Goal: Information Seeking & Learning: Learn about a topic

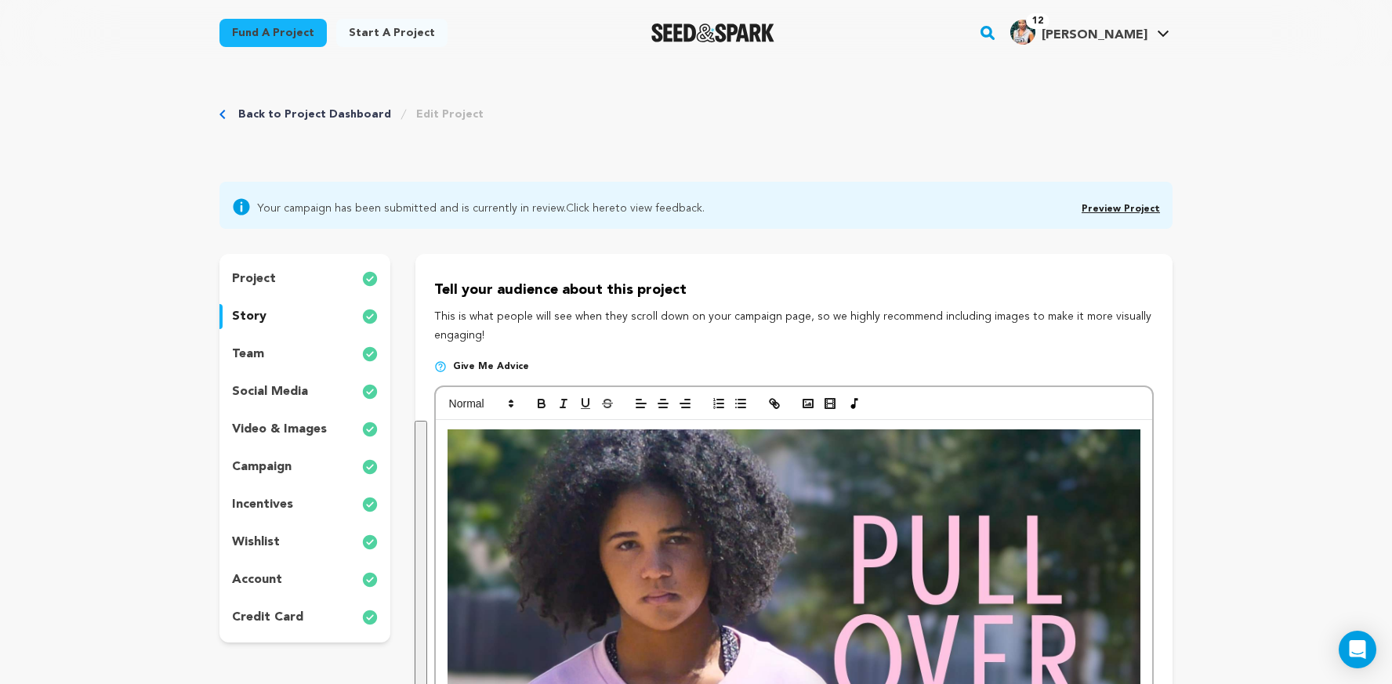
click at [1115, 210] on link "Preview Project" at bounding box center [1120, 209] width 78 height 9
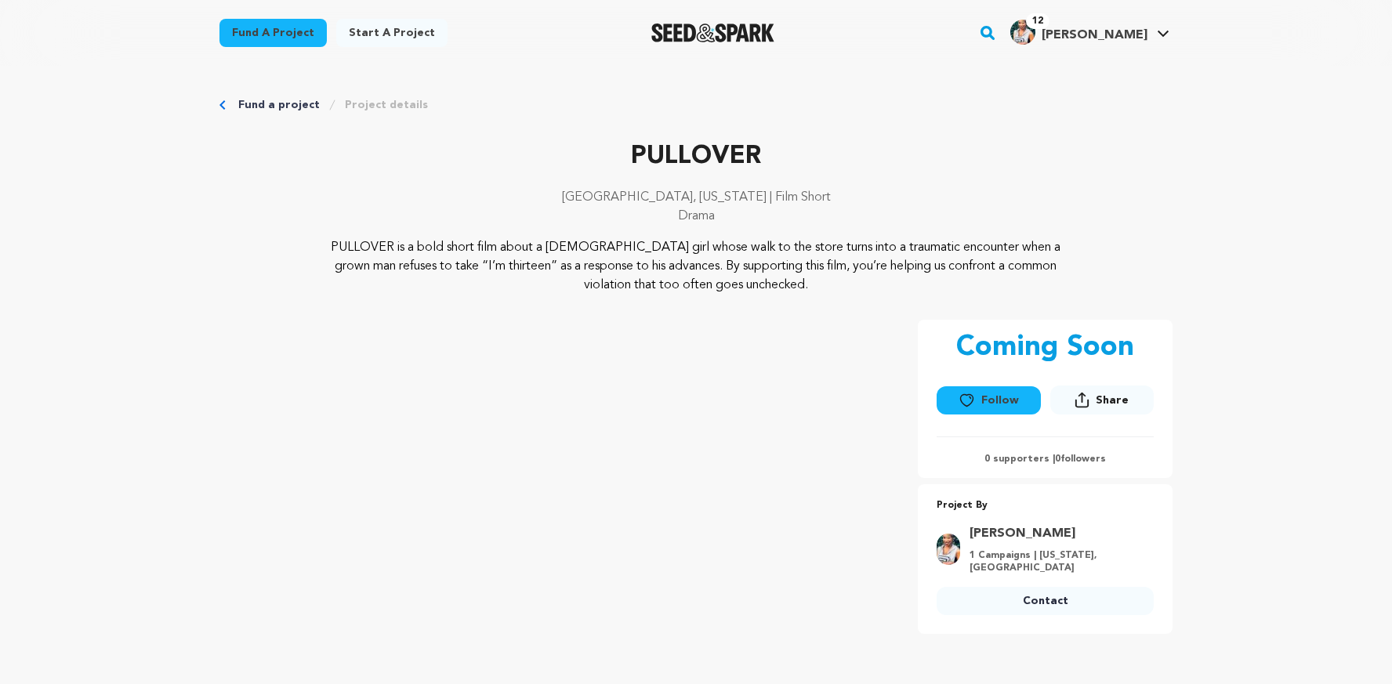
drag, startPoint x: 774, startPoint y: 281, endPoint x: 323, endPoint y: 248, distance: 452.6
click at [323, 248] on p "PULLOVER is a bold short film about a [DEMOGRAPHIC_DATA] girl whose walk to the…" at bounding box center [696, 266] width 762 height 56
click at [781, 285] on p "PULLOVER is a bold short film about a [DEMOGRAPHIC_DATA] girl whose walk to the…" at bounding box center [696, 266] width 762 height 56
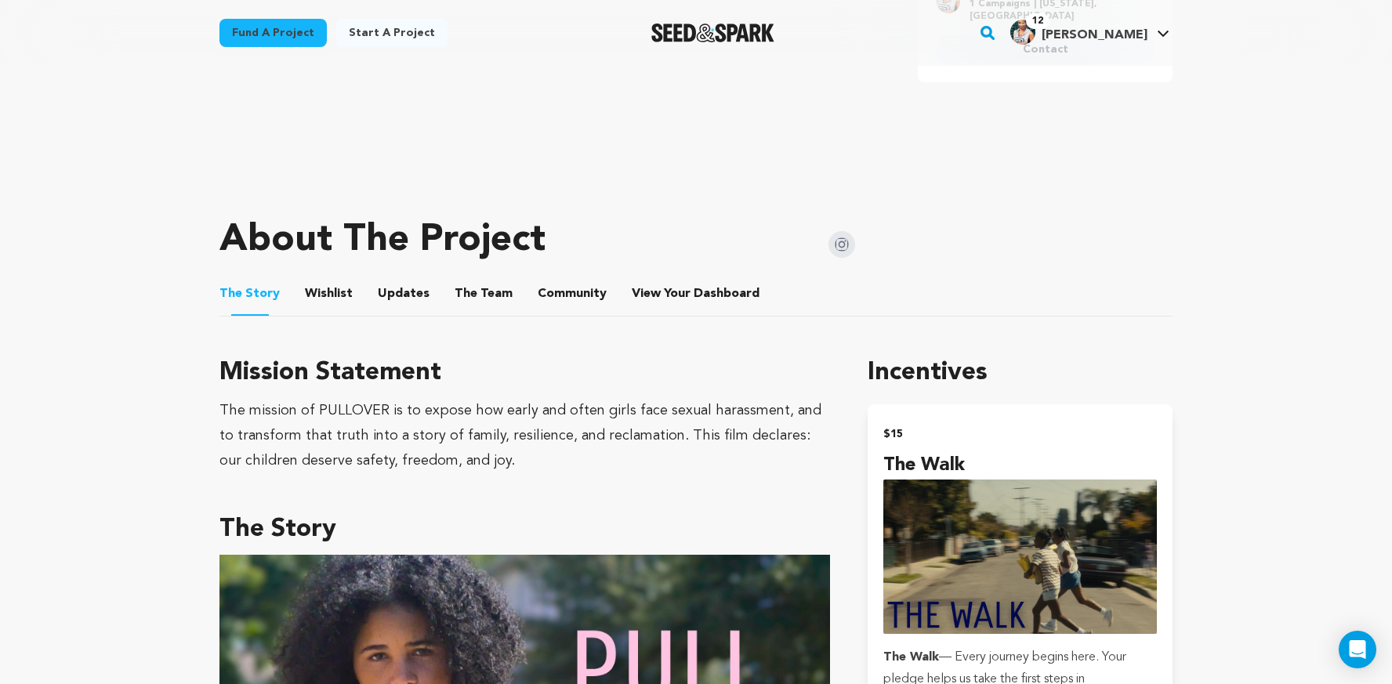
scroll to position [553, 0]
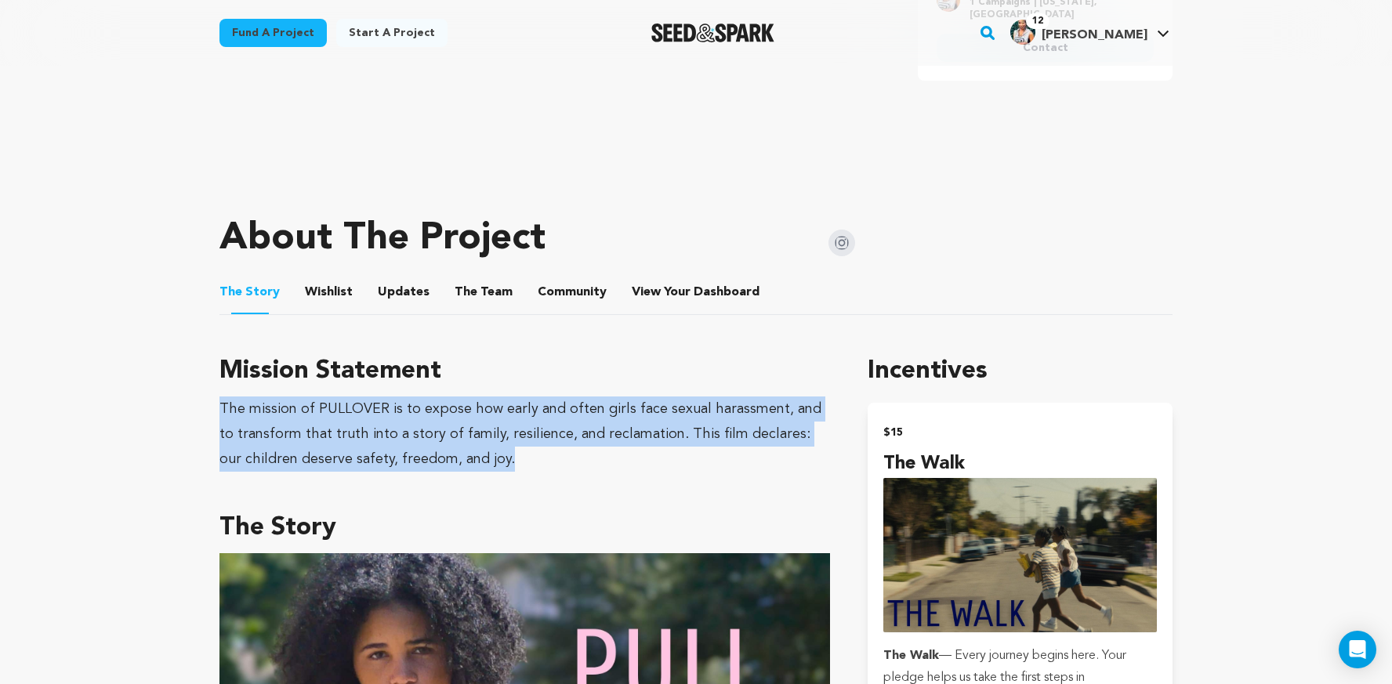
drag, startPoint x: 480, startPoint y: 460, endPoint x: 215, endPoint y: 400, distance: 270.9
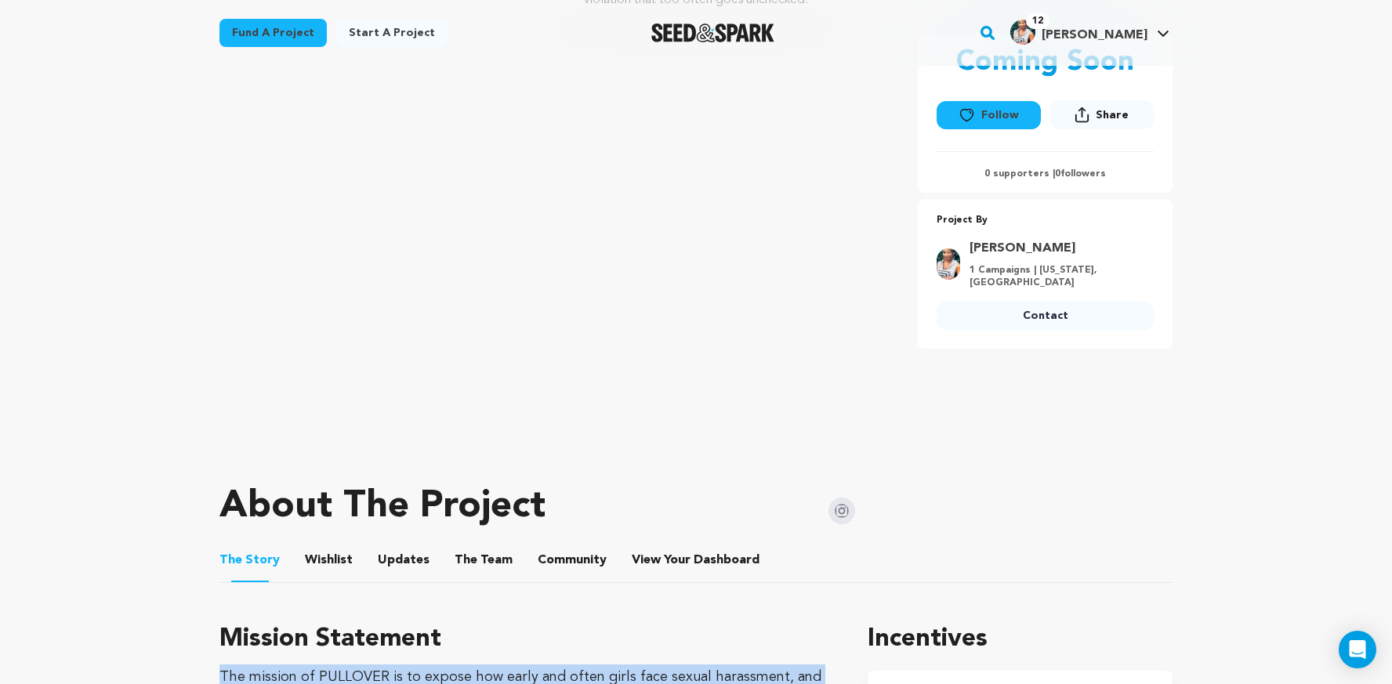
scroll to position [0, 0]
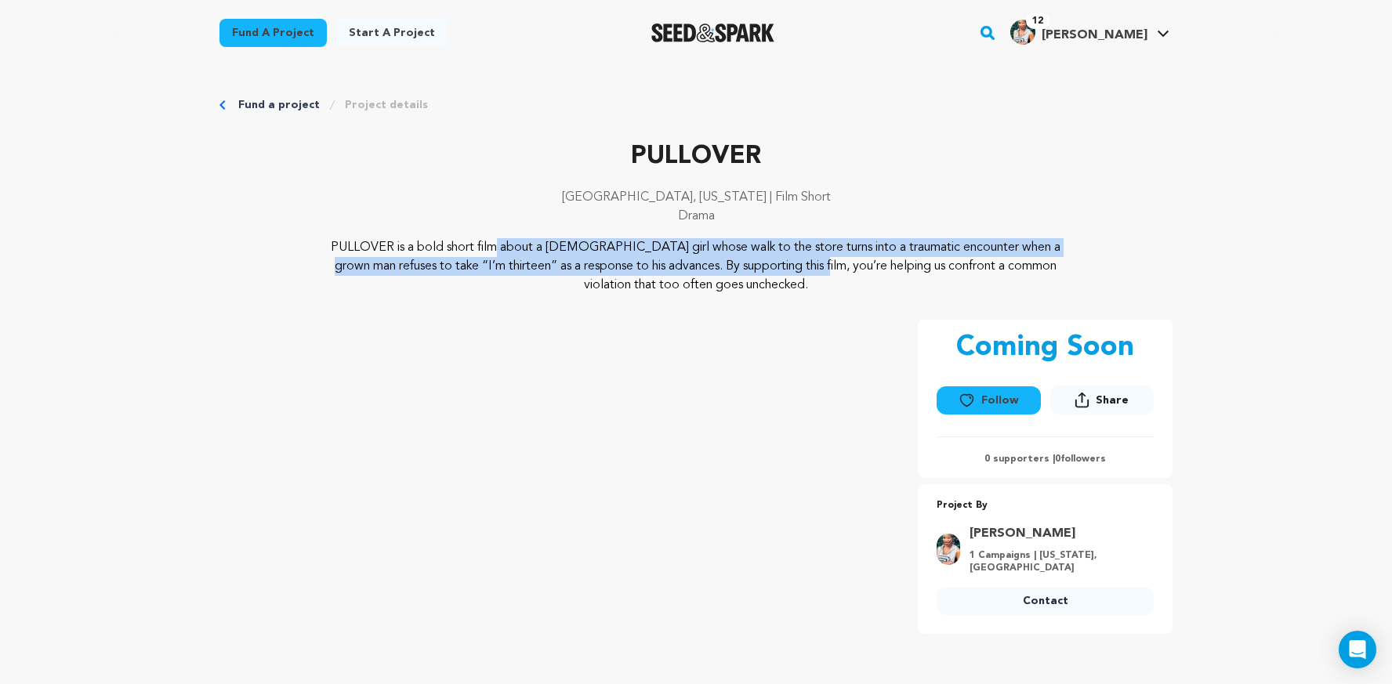
drag, startPoint x: 648, startPoint y: 270, endPoint x: 328, endPoint y: 249, distance: 320.4
click at [328, 249] on p "PULLOVER is a bold short film about a [DEMOGRAPHIC_DATA] girl whose walk to the…" at bounding box center [696, 266] width 762 height 56
copy p "PULLOVER is a bold short film about a [DEMOGRAPHIC_DATA] girl whose walk to the…"
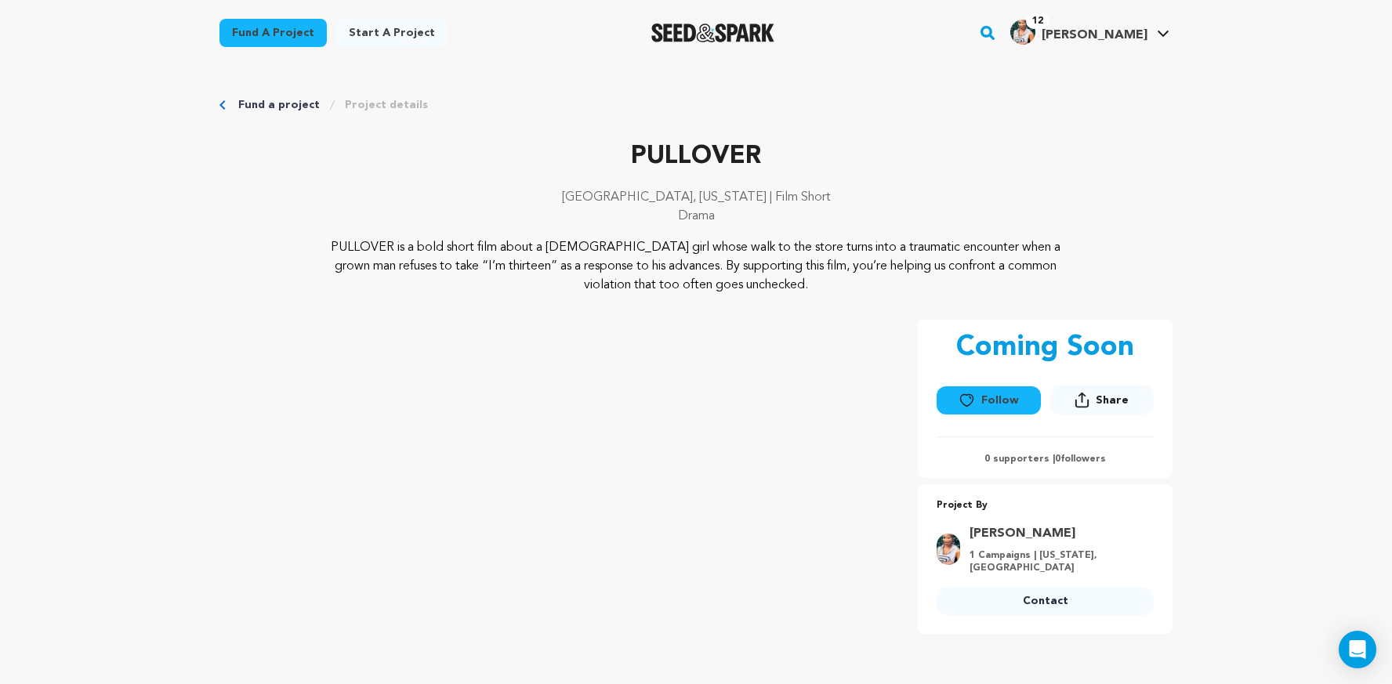
click at [764, 271] on p "PULLOVER is a bold short film about a [DEMOGRAPHIC_DATA] girl whose walk to the…" at bounding box center [696, 266] width 762 height 56
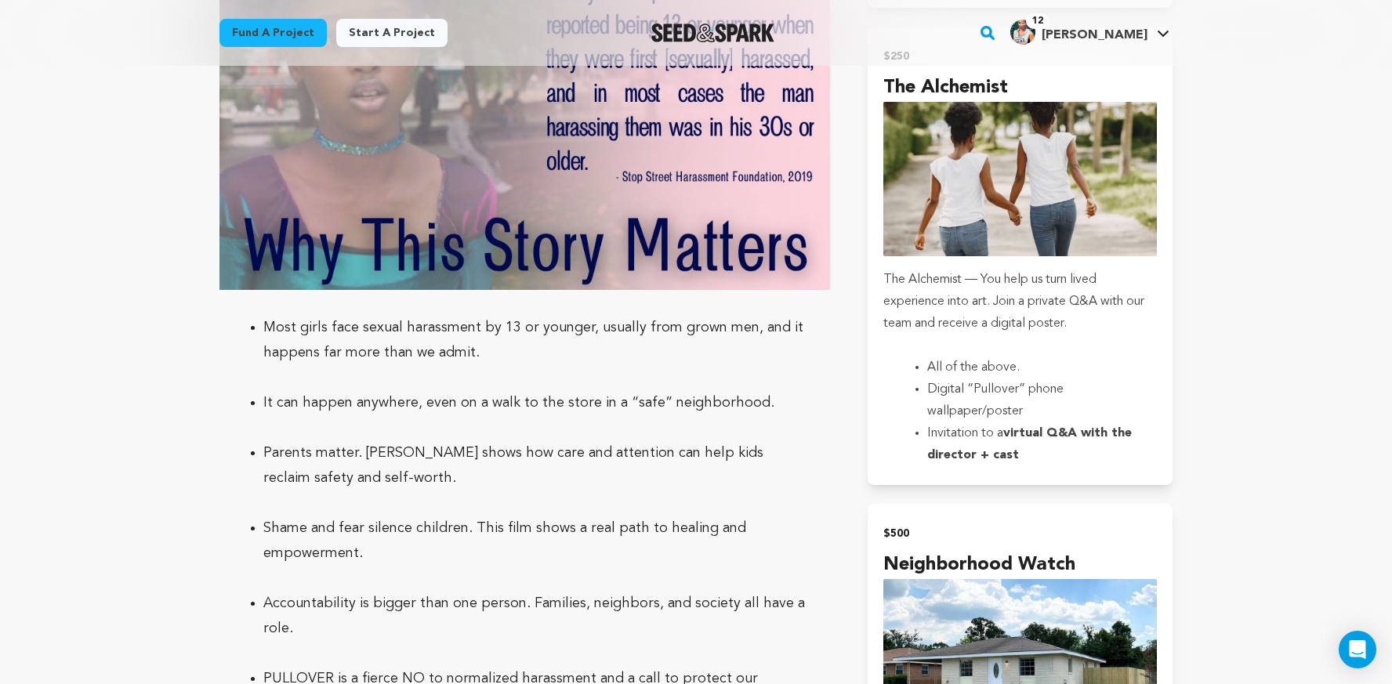
scroll to position [2685, 0]
